Goal: Transaction & Acquisition: Purchase product/service

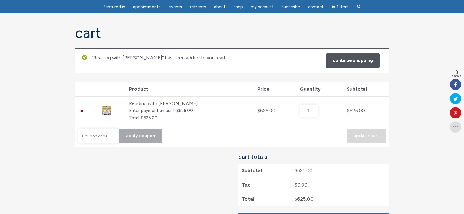
scroll to position [44, 0]
click at [286, 137] on td "Coupon: Apply coupon Update cart" at bounding box center [232, 135] width 314 height 22
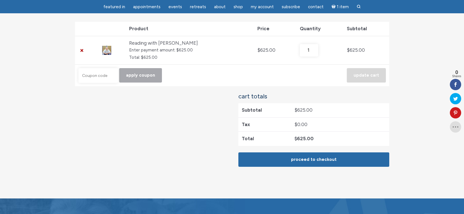
scroll to position [111, 0]
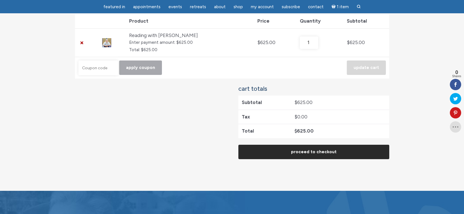
click at [310, 153] on link "Proceed to checkout" at bounding box center [313, 152] width 151 height 14
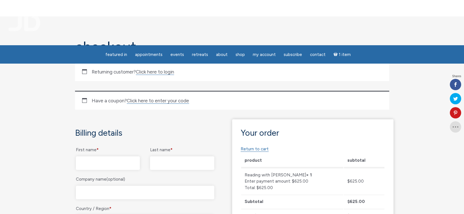
scroll to position [54, 0]
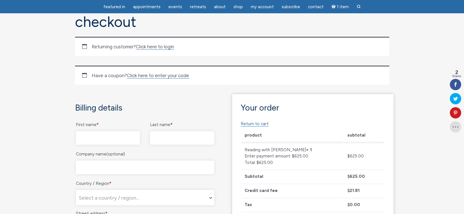
click at [94, 136] on input "First name *" at bounding box center [108, 138] width 64 height 14
type input "stacy"
type input "Baker Masand"
type input "Year"
select select "US"
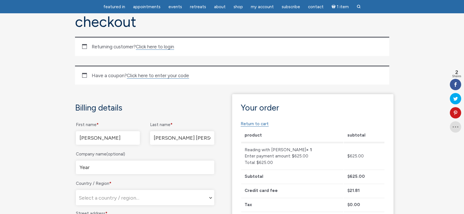
type input "2616 6th street, Apt 103"
type input "Santa Monica"
type input "90405"
type input "16462296066"
type input "stacybaker18@gmail.com"
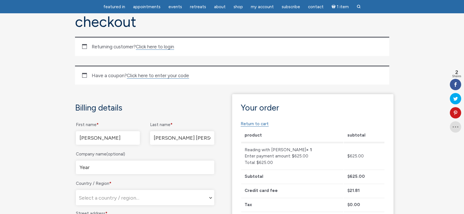
select select "US"
select select "CA"
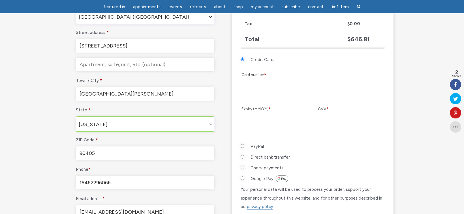
scroll to position [223, 0]
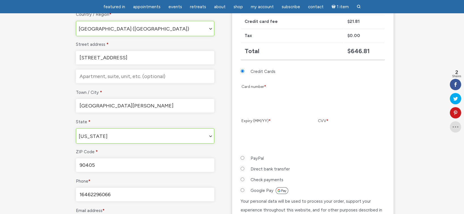
click at [296, 72] on li "Credit Cards Card number * Expiry (MM/YY) * CVV *" at bounding box center [312, 110] width 144 height 87
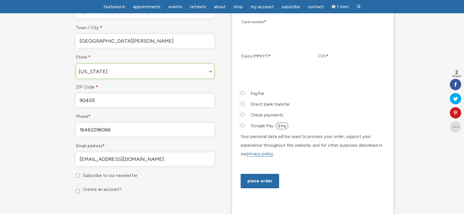
scroll to position [300, 0]
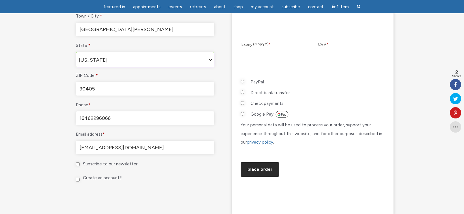
click at [271, 177] on button "Place order" at bounding box center [259, 169] width 38 height 14
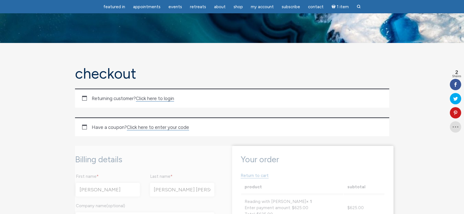
scroll to position [0, 0]
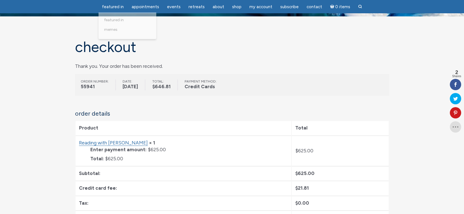
scroll to position [47, 0]
